Goal: Transaction & Acquisition: Download file/media

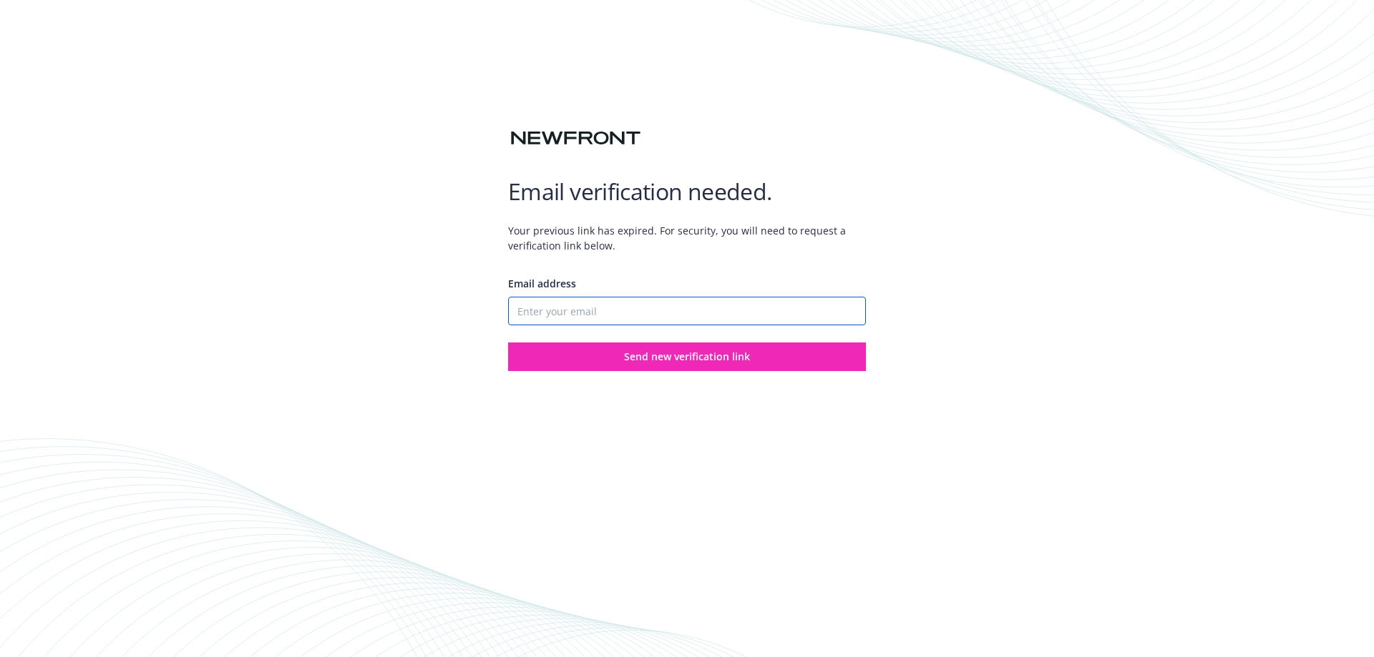
click at [672, 315] on input "Email address" at bounding box center [687, 311] width 358 height 29
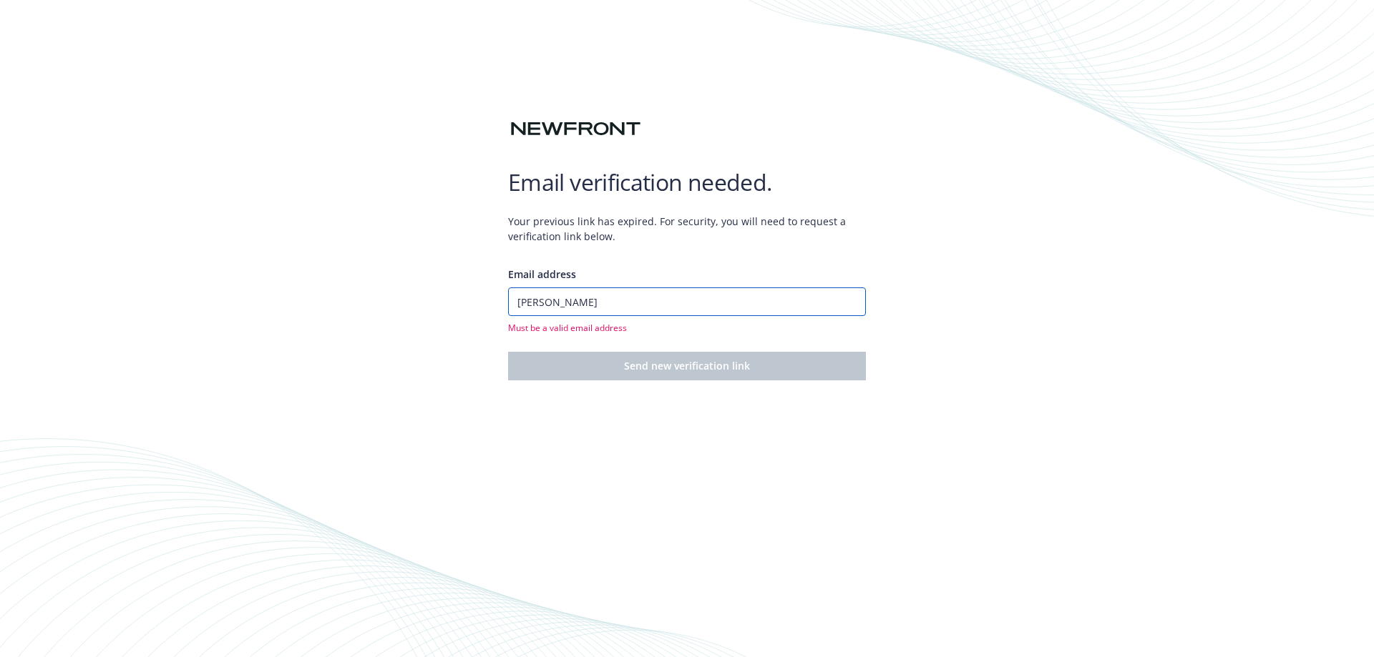
type input "[PERSON_NAME][EMAIL_ADDRESS][DOMAIN_NAME]"
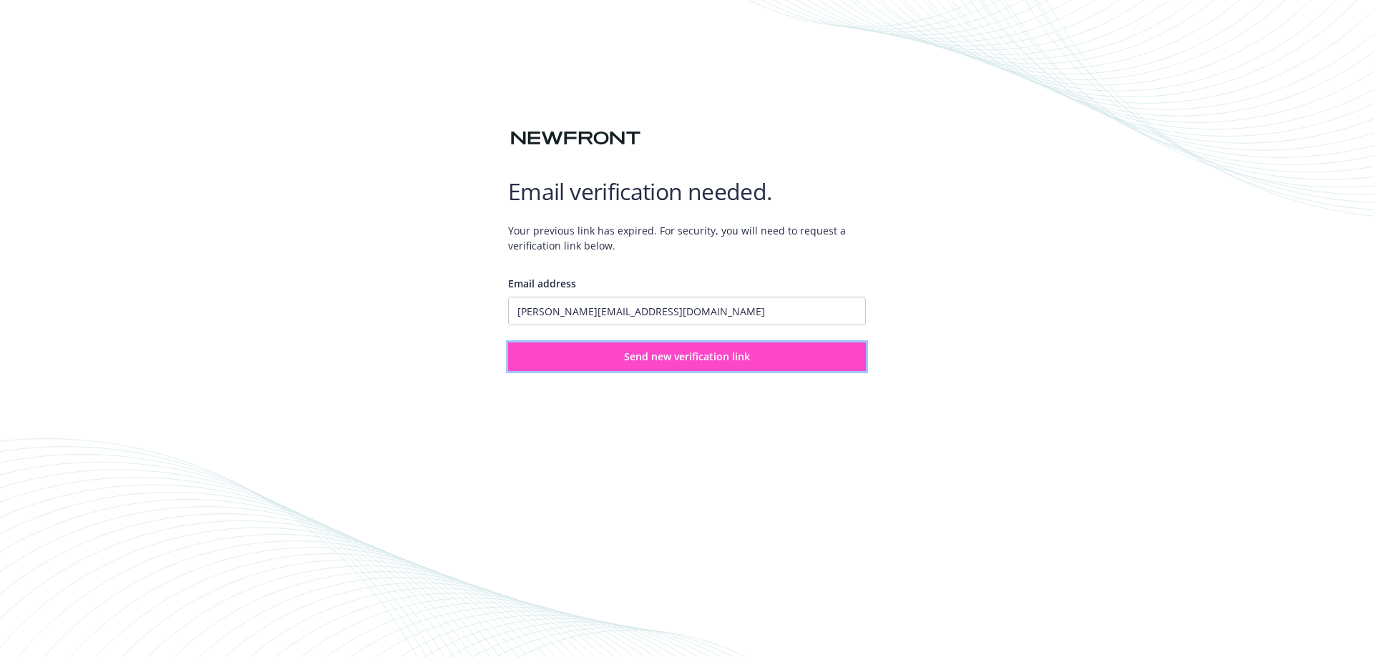
click at [682, 358] on span "Send new verification link" at bounding box center [687, 357] width 126 height 14
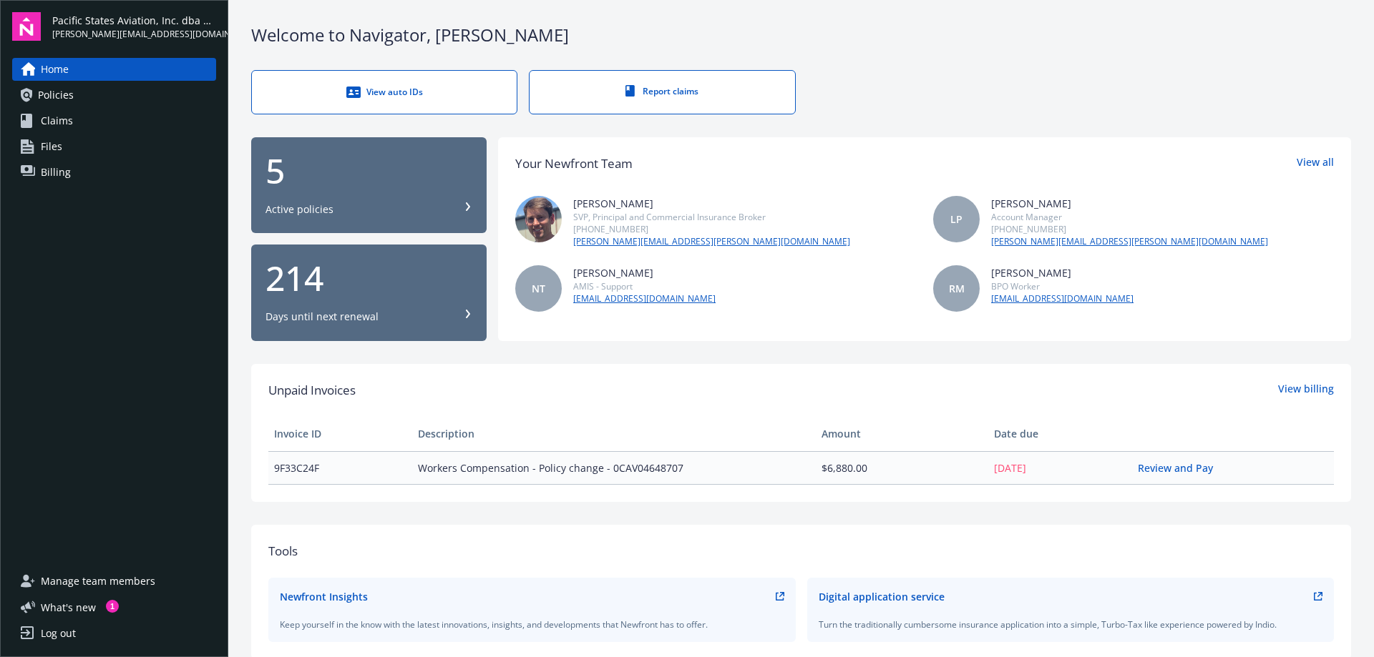
click at [59, 144] on span "Files" at bounding box center [51, 146] width 21 height 23
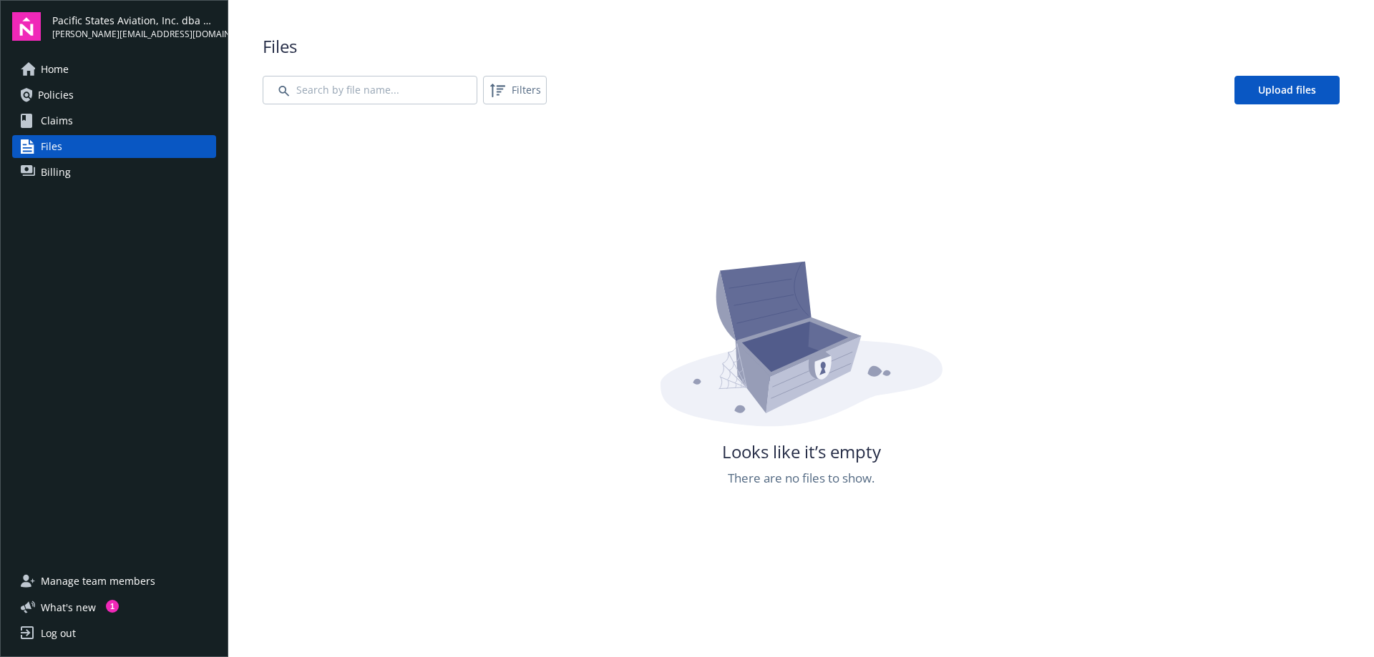
click at [62, 172] on span "Billing" at bounding box center [56, 172] width 30 height 23
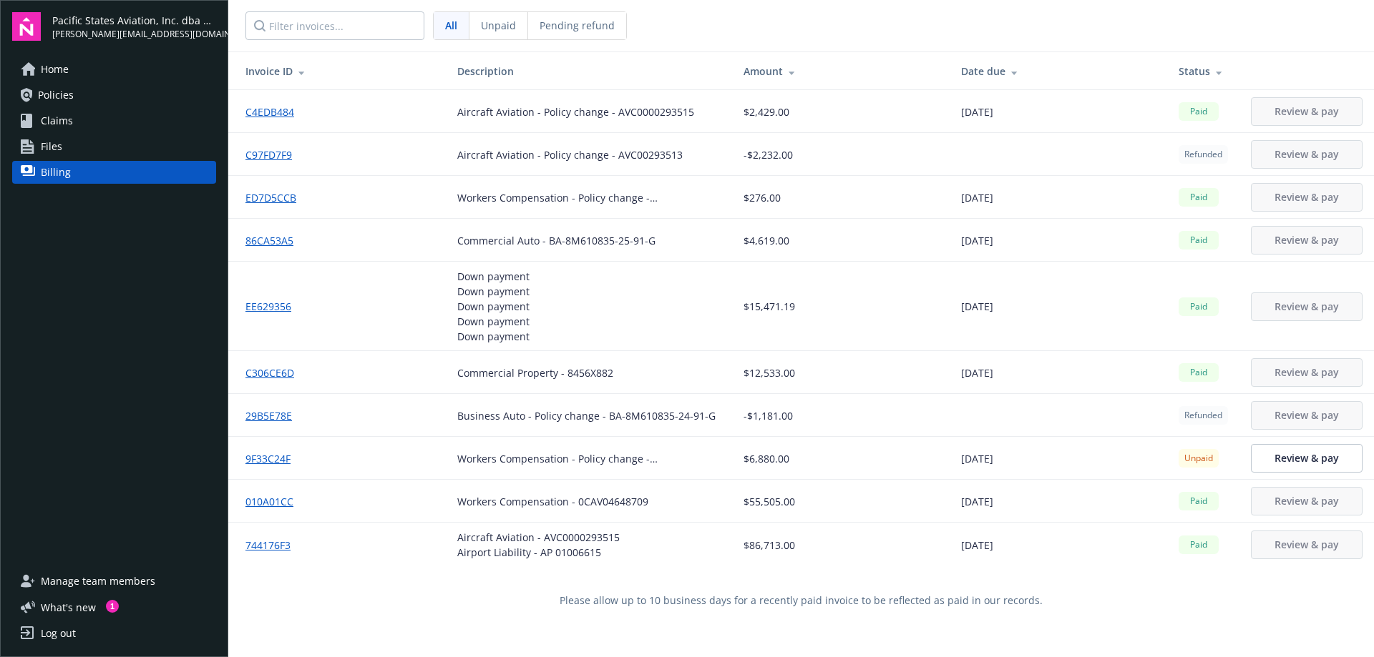
click at [271, 460] on link "9F33C24F" at bounding box center [273, 458] width 57 height 15
click at [79, 144] on link "Files" at bounding box center [114, 146] width 204 height 23
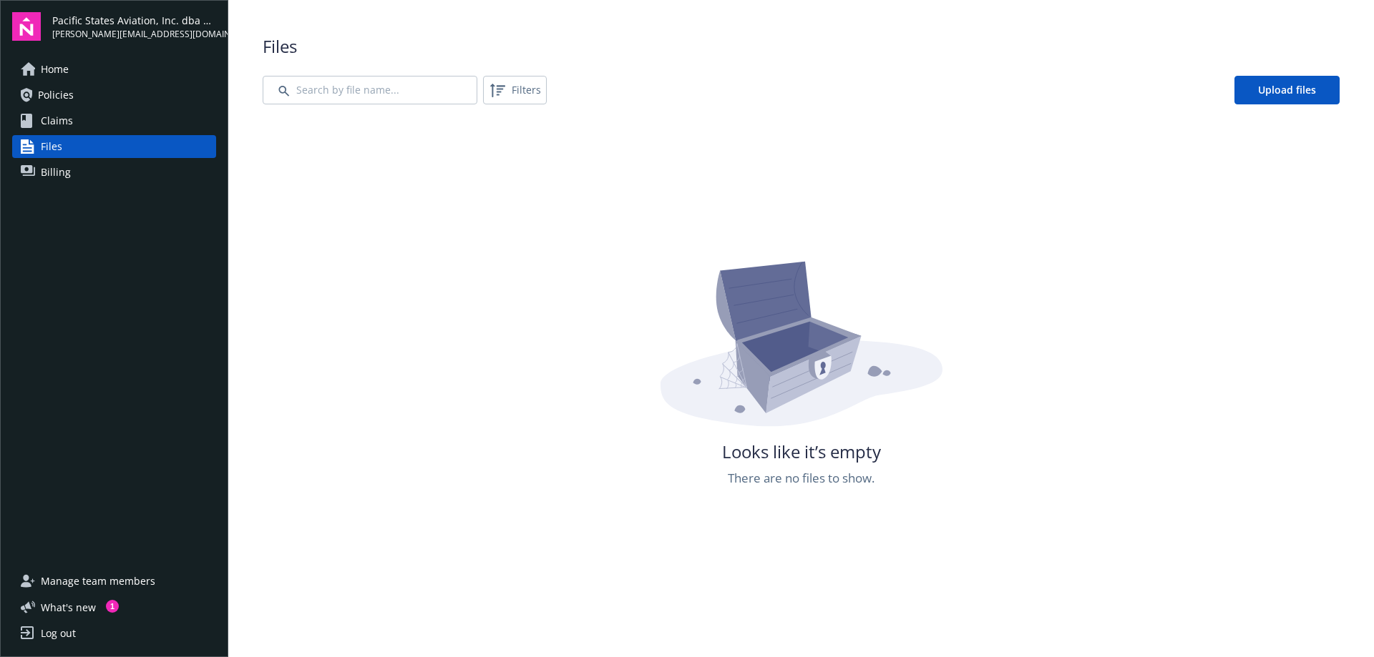
click at [66, 120] on span "Claims" at bounding box center [57, 120] width 32 height 23
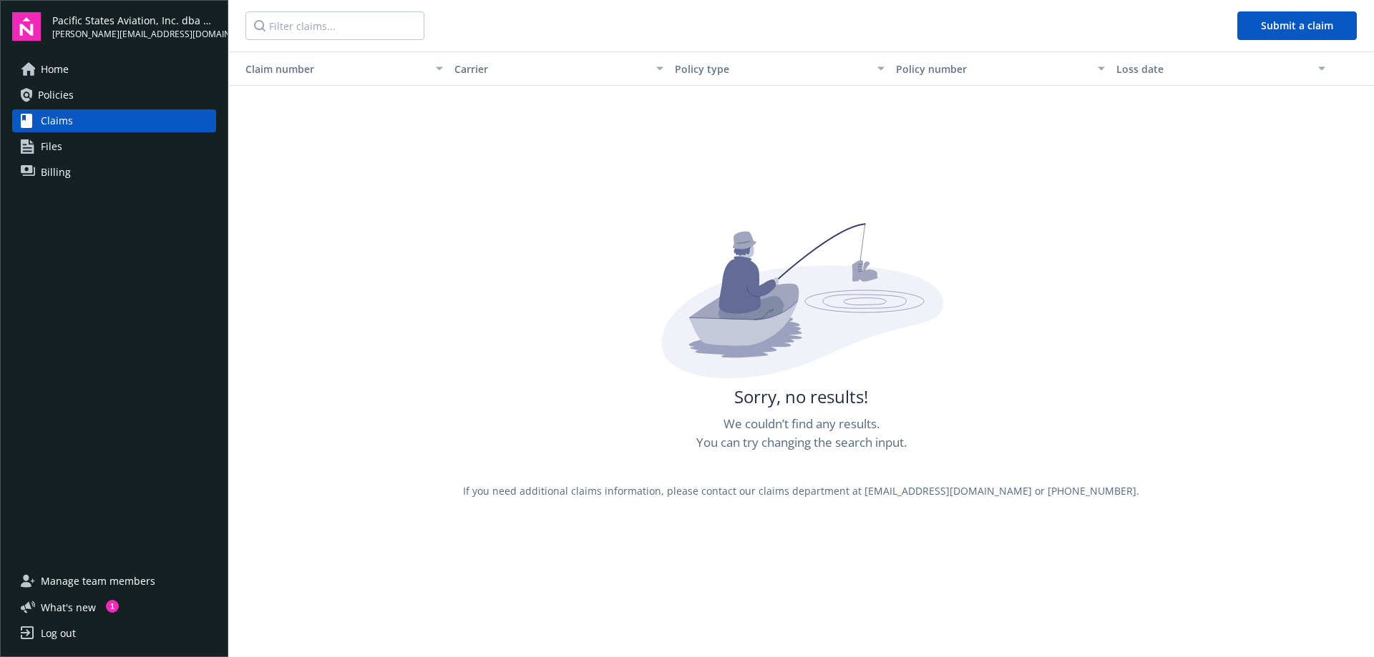
click at [69, 97] on span "Policies" at bounding box center [56, 95] width 36 height 23
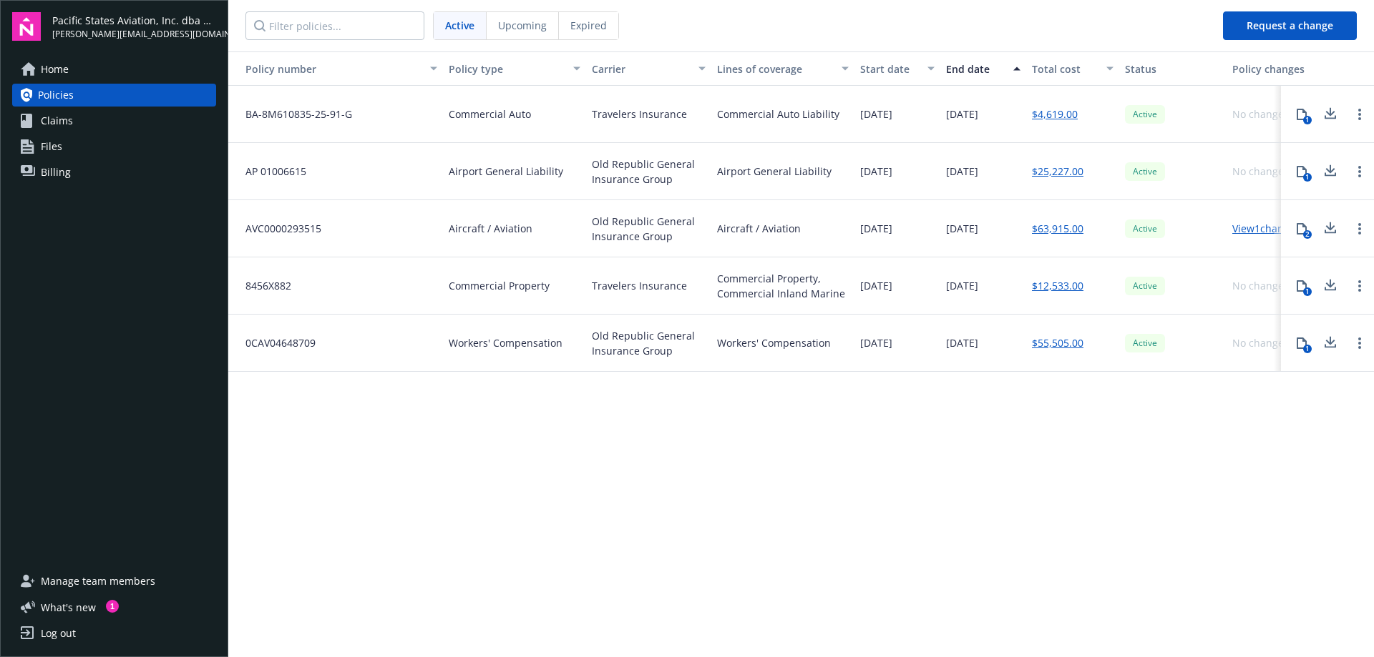
click at [67, 69] on span "Home" at bounding box center [55, 69] width 28 height 23
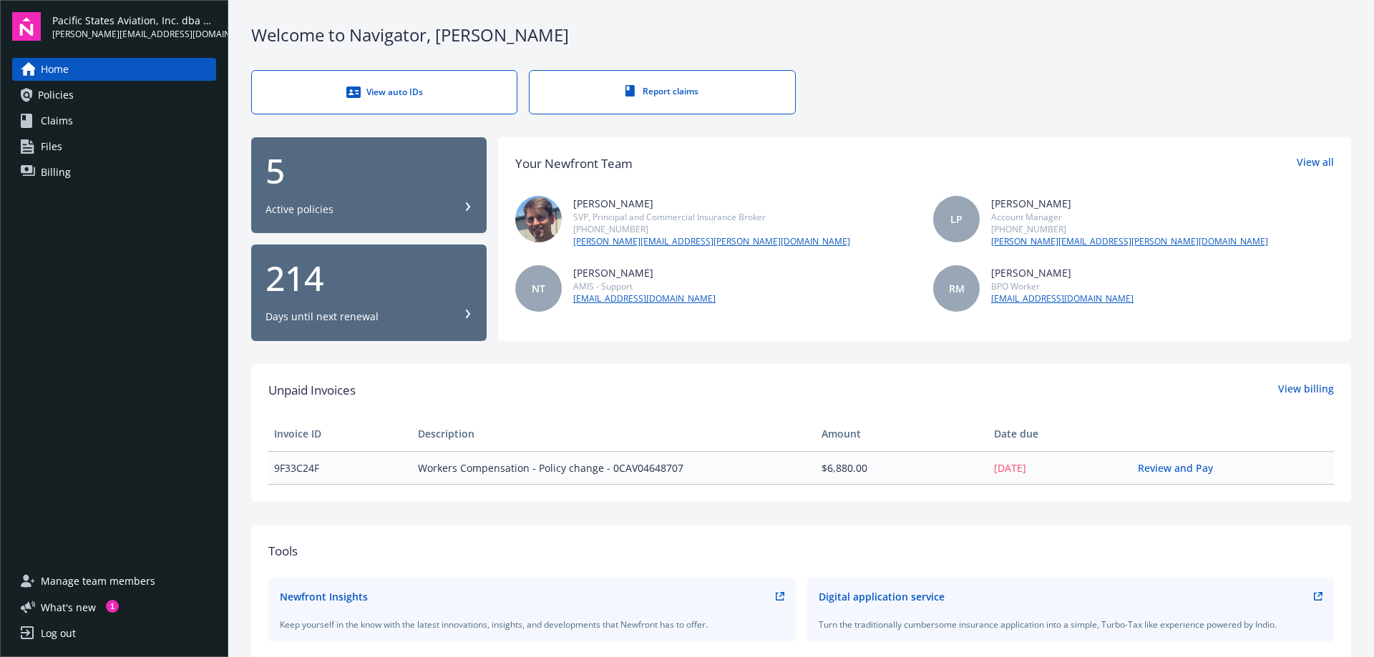
click at [1046, 240] on link "[PERSON_NAME][EMAIL_ADDRESS][PERSON_NAME][DOMAIN_NAME]" at bounding box center [1129, 241] width 277 height 13
click at [1025, 240] on link "[PERSON_NAME][EMAIL_ADDRESS][PERSON_NAME][DOMAIN_NAME]" at bounding box center [1129, 241] width 277 height 13
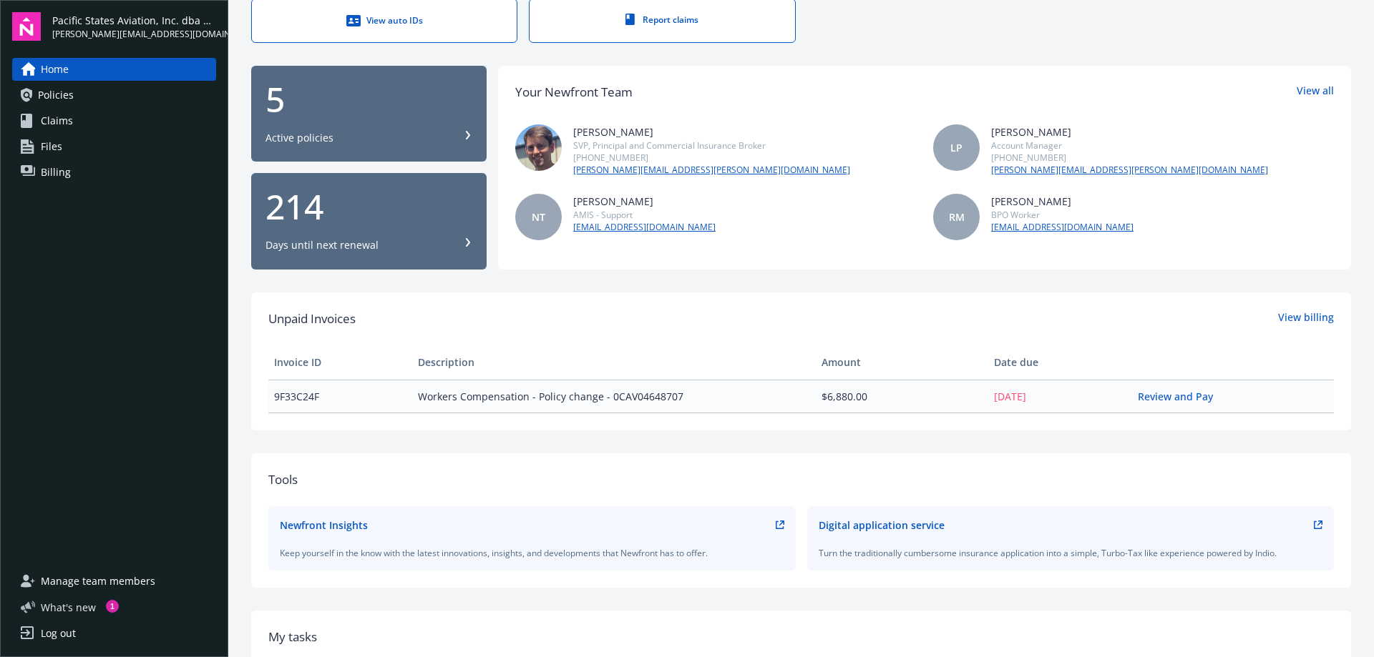
click at [69, 612] on span "What ' s new" at bounding box center [68, 607] width 55 height 15
click at [134, 578] on span "Manage team members" at bounding box center [98, 581] width 114 height 23
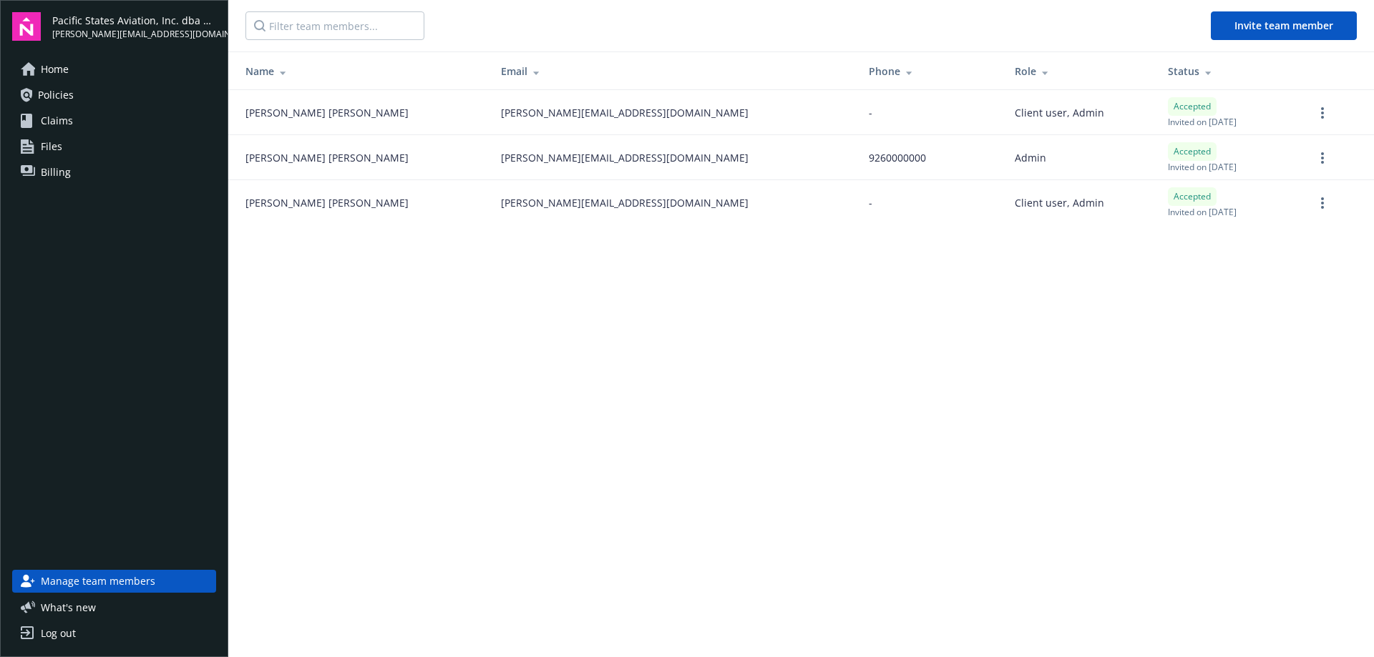
click at [54, 68] on span "Home" at bounding box center [55, 69] width 28 height 23
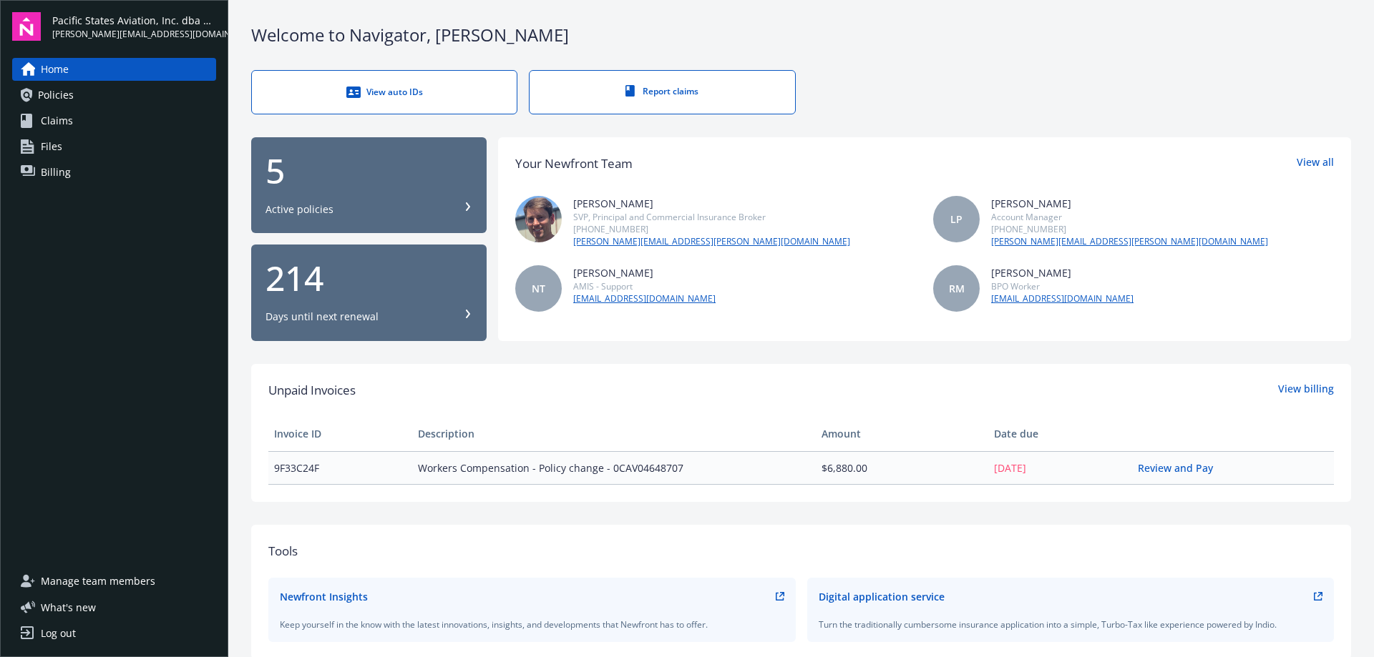
click at [1059, 245] on link "[PERSON_NAME][EMAIL_ADDRESS][PERSON_NAME][DOMAIN_NAME]" at bounding box center [1129, 241] width 277 height 13
click at [1056, 245] on link "[PERSON_NAME][EMAIL_ADDRESS][PERSON_NAME][DOMAIN_NAME]" at bounding box center [1129, 241] width 277 height 13
click at [47, 630] on div "Log out" at bounding box center [58, 633] width 35 height 23
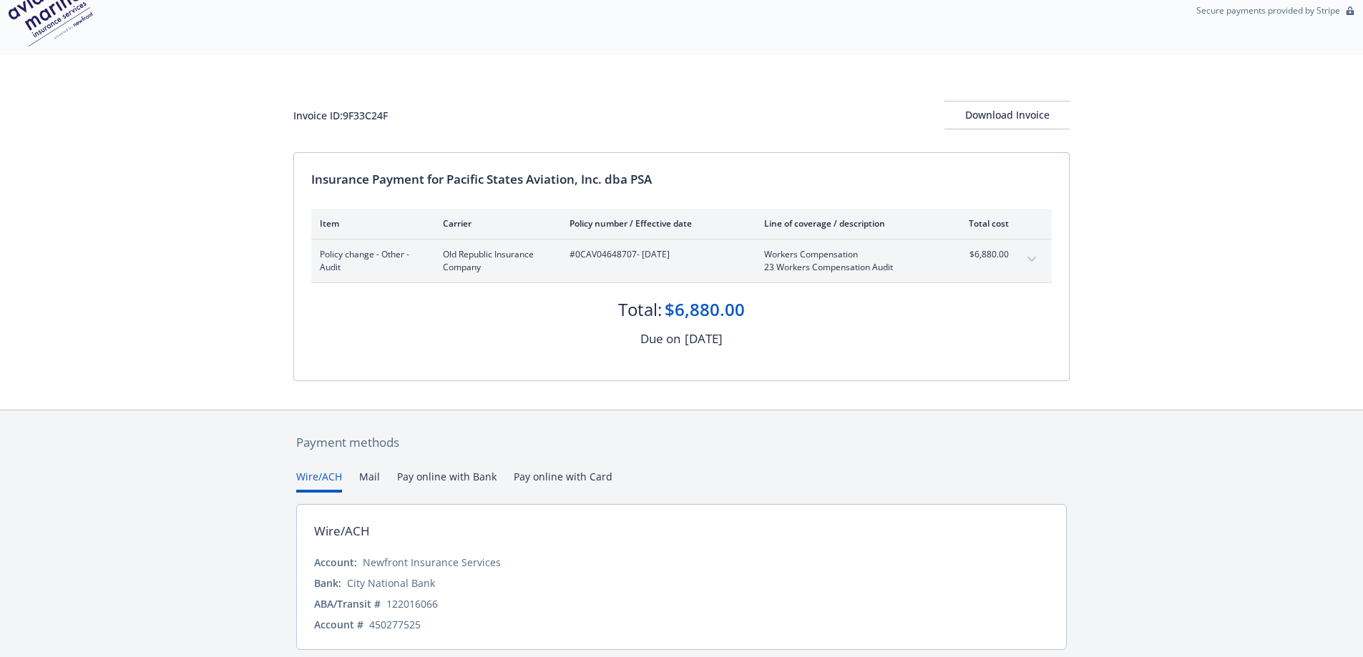
scroll to position [10, 0]
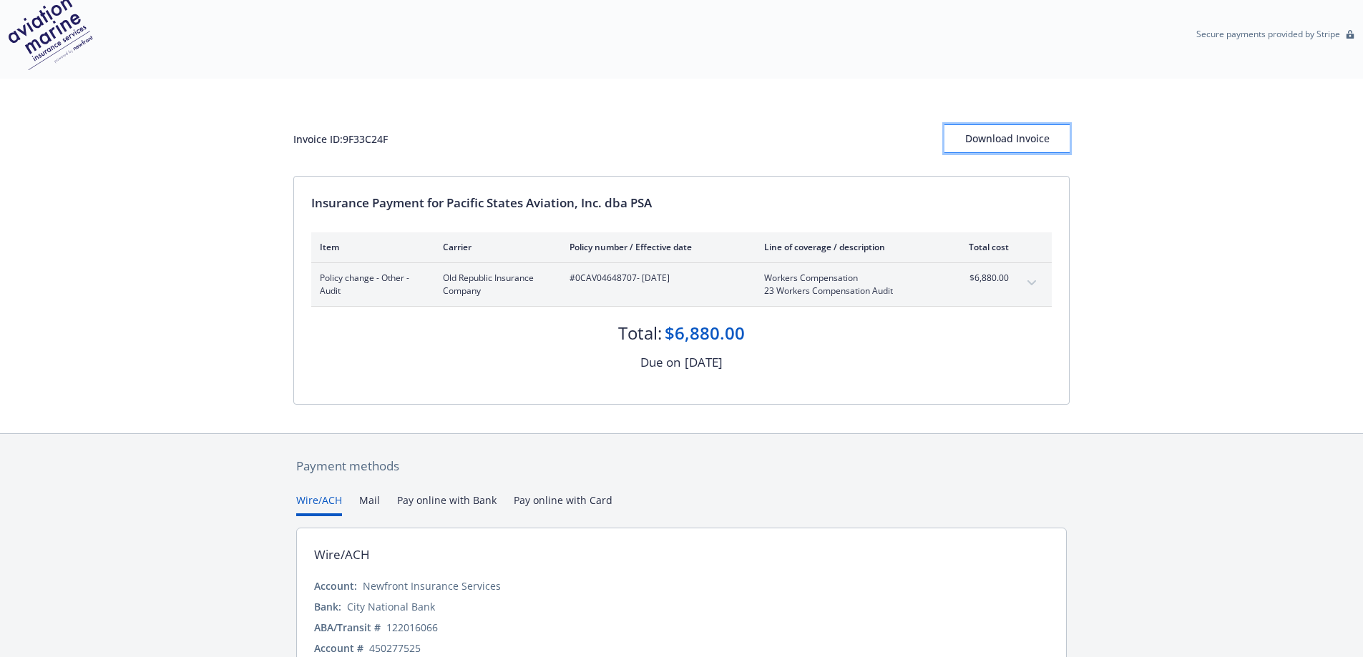
click at [1011, 137] on div "Download Invoice" at bounding box center [1006, 138] width 125 height 27
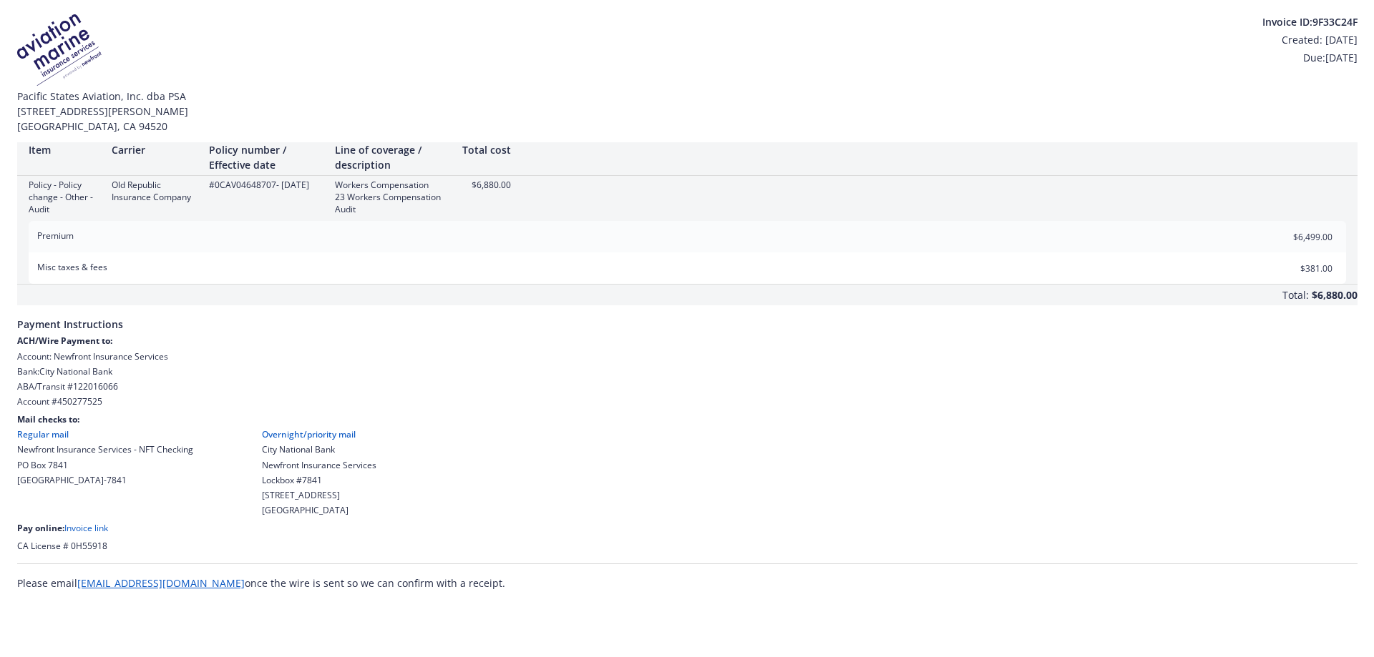
scroll to position [0, 0]
